Goal: Transaction & Acquisition: Obtain resource

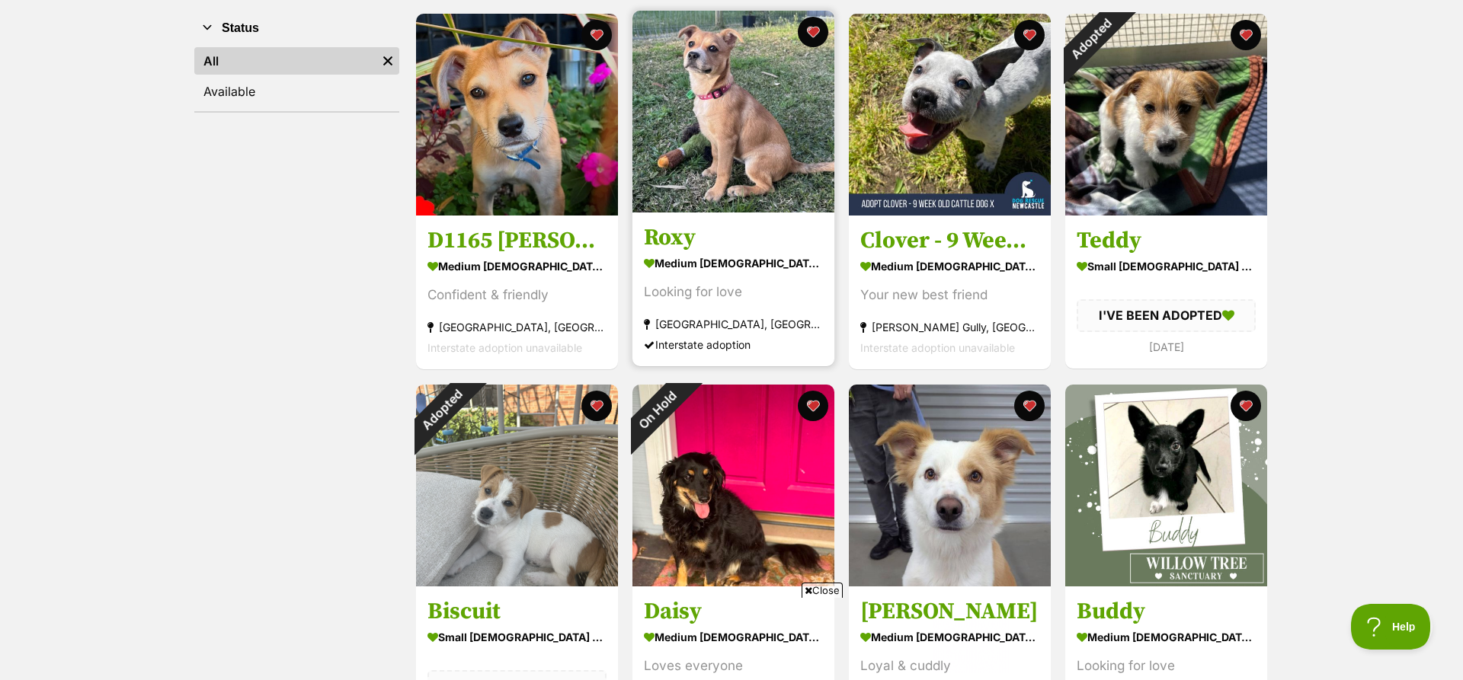
click at [724, 108] on img at bounding box center [733, 112] width 202 height 202
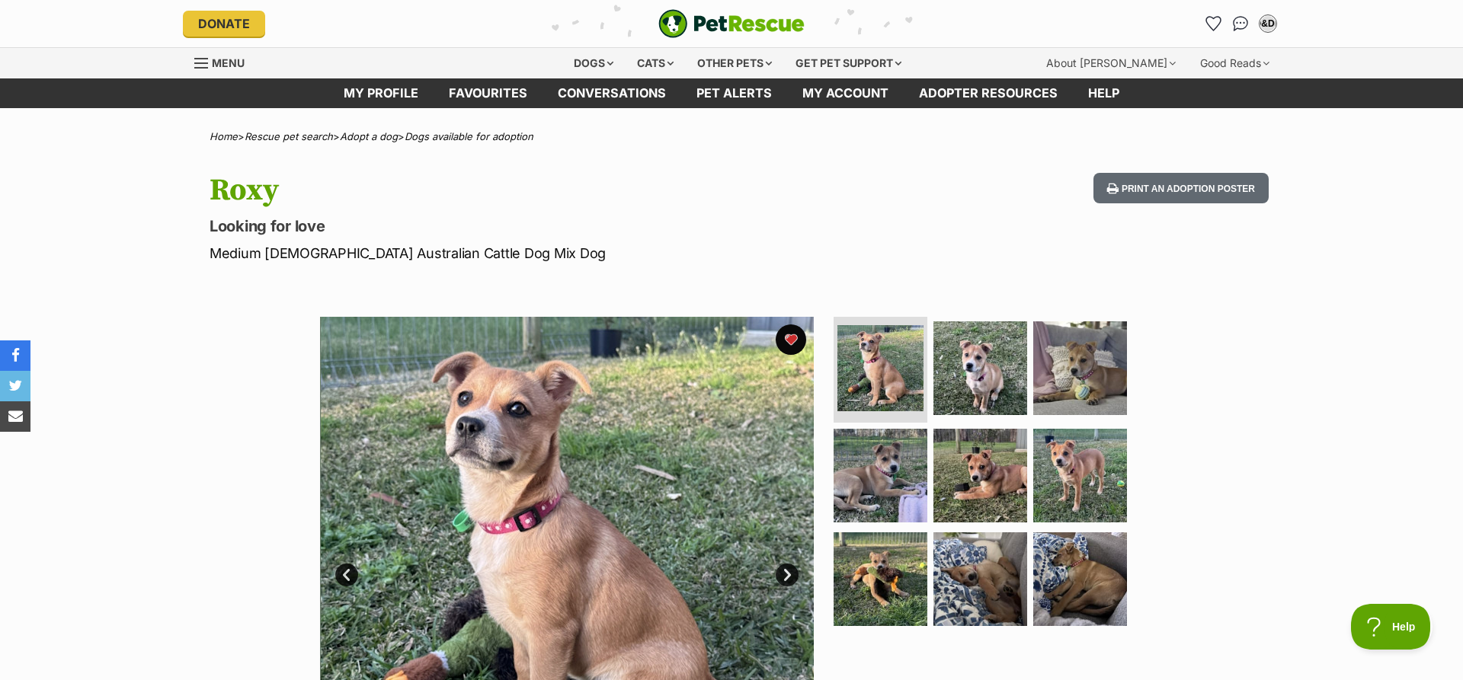
click at [781, 574] on link "Next" at bounding box center [786, 575] width 23 height 23
